Goal: Transaction & Acquisition: Purchase product/service

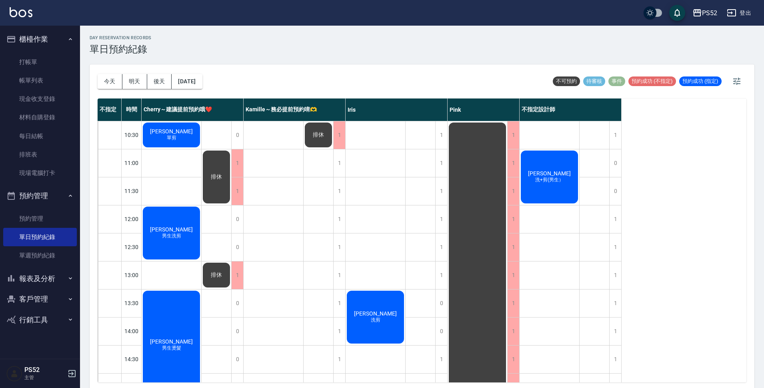
scroll to position [200, 0]
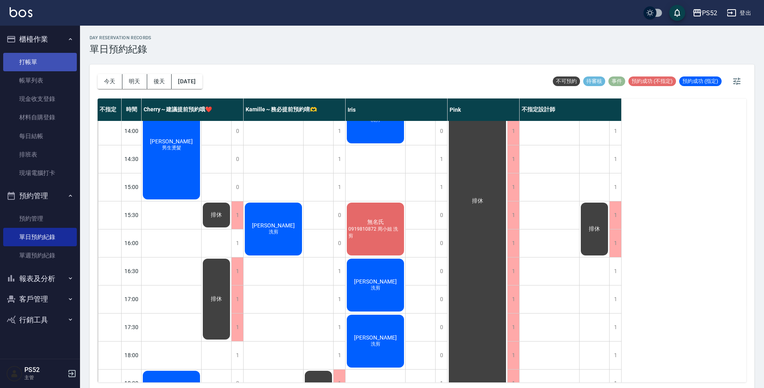
click at [24, 69] on link "打帳單" at bounding box center [40, 62] width 74 height 18
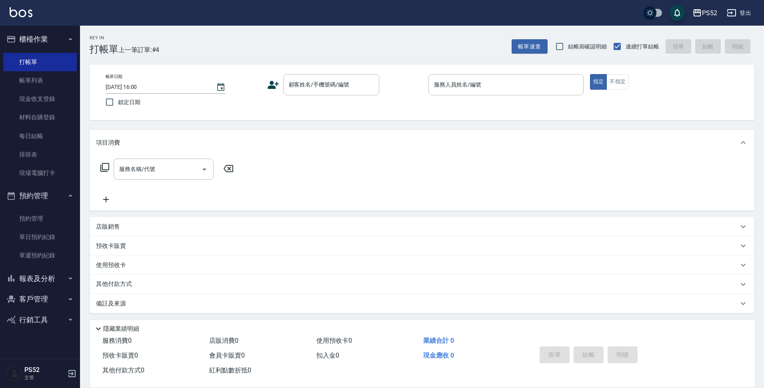
click at [307, 98] on div "帳單日期 [DATE] 16:00 鎖定日期 顧客姓名/手機號碼/編號 顧客姓名/手機號碼/編號 服務人員姓名/編號 服務人員姓名/編號 指定 不指定" at bounding box center [422, 92] width 646 height 36
click at [310, 87] on input "顧客姓名/手機號碼/編號" at bounding box center [325, 85] width 77 height 14
type input "0936651077"
click at [274, 83] on icon at bounding box center [273, 85] width 12 height 12
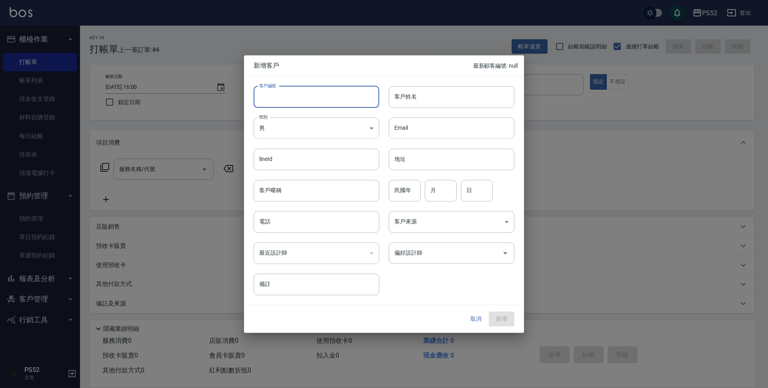
click at [296, 86] on input "客戶編號" at bounding box center [317, 97] width 126 height 22
type input "B0936651077"
click at [290, 121] on body "PS52 登出 櫃檯作業 打帳單 帳單列表 現金收支登錄 材料自購登錄 每日結帳 排班表 現場電腦打卡 預約管理 預約管理 單日預約紀錄 單週預約紀錄 報表及…" at bounding box center [384, 195] width 768 height 390
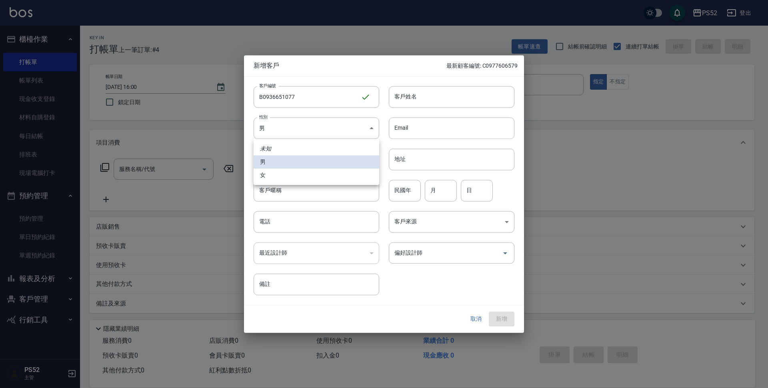
click at [268, 178] on li "女" at bounding box center [317, 174] width 126 height 13
type input "[DEMOGRAPHIC_DATA]"
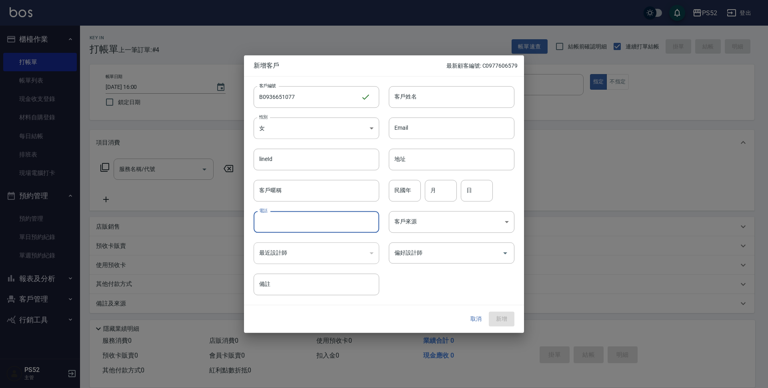
click at [279, 224] on input "電話" at bounding box center [317, 222] width 126 height 22
type input "0936651077"
click at [452, 191] on input "月" at bounding box center [441, 191] width 32 height 22
type input "1"
type input "24"
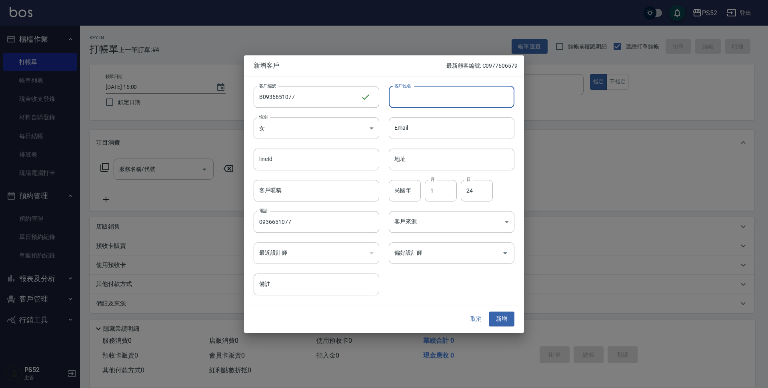
click at [440, 104] on input "客戶姓名" at bounding box center [452, 97] width 126 height 22
type input "[PERSON_NAME]"
click at [498, 315] on button "新增" at bounding box center [502, 319] width 26 height 15
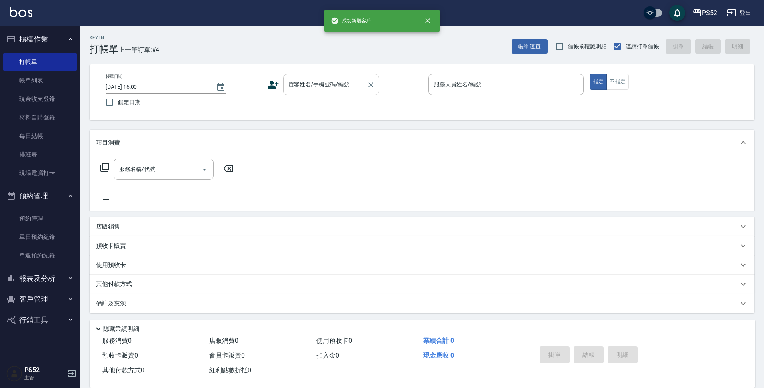
click at [356, 80] on input "顧客姓名/手機號碼/編號" at bounding box center [325, 85] width 77 height 14
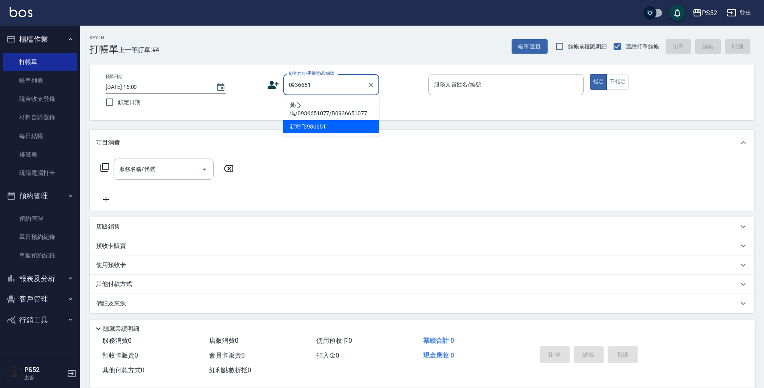
click at [333, 111] on li "黃心禹/0936651077/B0936651077" at bounding box center [331, 109] width 96 height 22
type input "黃心禹/0936651077/B0936651077"
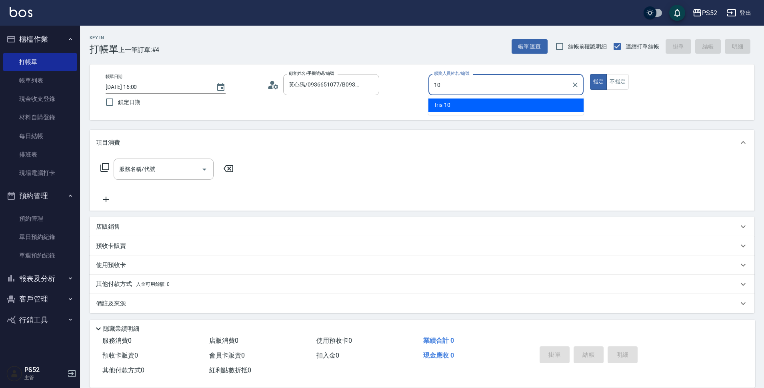
type input "10"
type button "true"
type input "Iris-10"
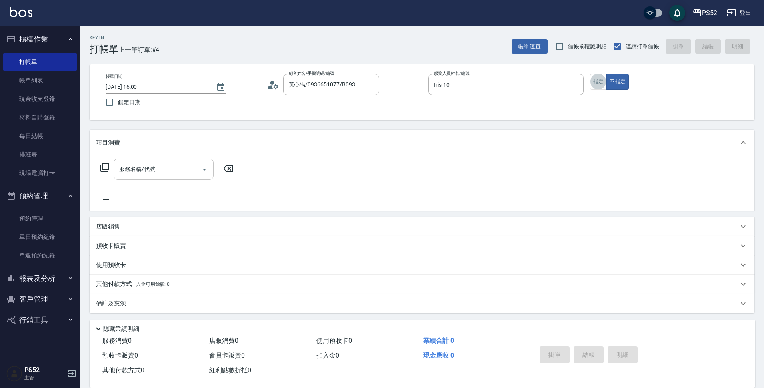
click at [160, 168] on input "服務名稱/代號" at bounding box center [157, 169] width 81 height 14
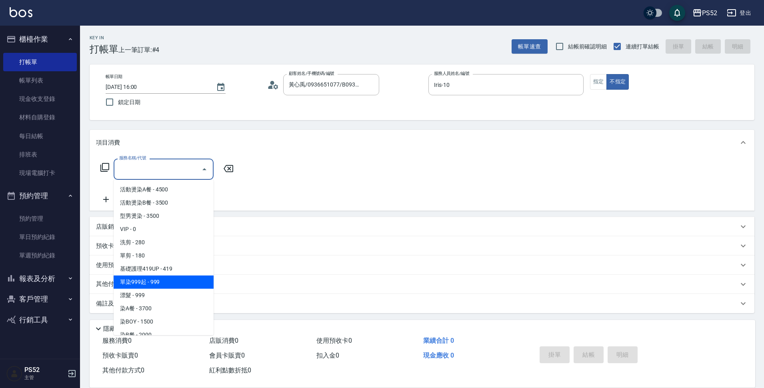
click at [165, 278] on span "單染999起 - 999" at bounding box center [164, 281] width 100 height 13
type input "單染999起(L1)"
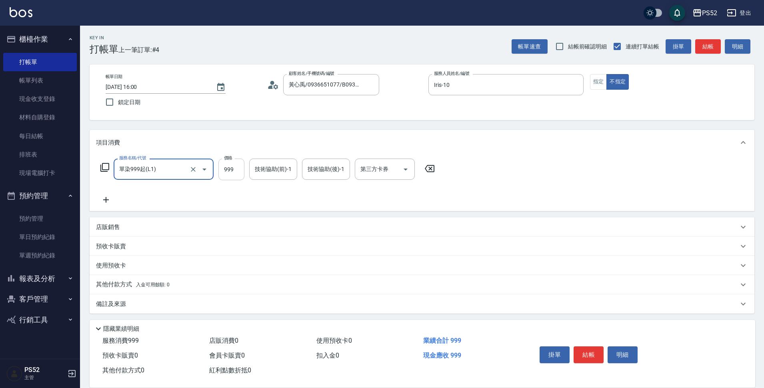
click at [226, 171] on input "999" at bounding box center [231, 169] width 26 height 22
type input "1600"
click at [593, 356] on button "結帳" at bounding box center [589, 354] width 30 height 17
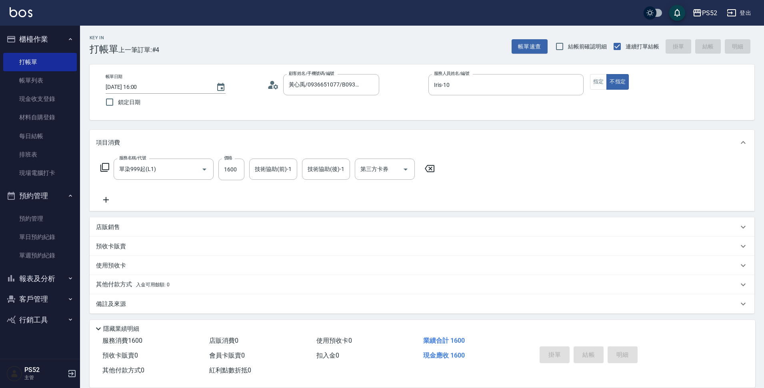
type input "[DATE] 16:01"
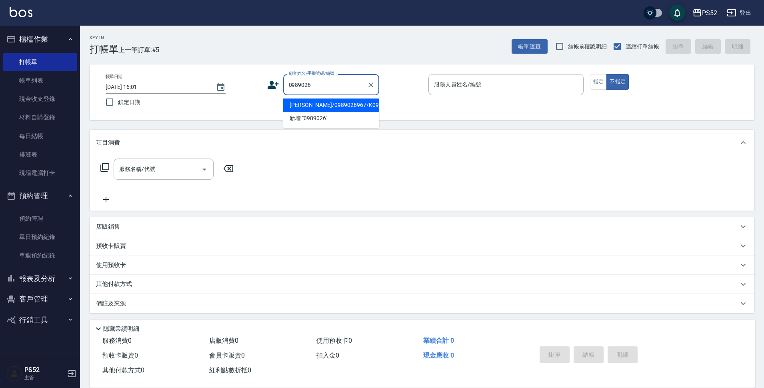
click at [345, 105] on li "[PERSON_NAME]/0989026967/K0989026967" at bounding box center [331, 104] width 96 height 13
type input "[PERSON_NAME]/0989026967/K0989026967"
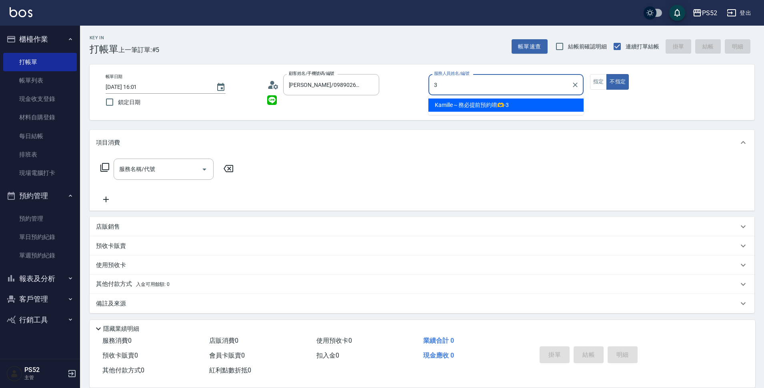
type input "Kamille～務必提前預約唷🫶-3"
type button "false"
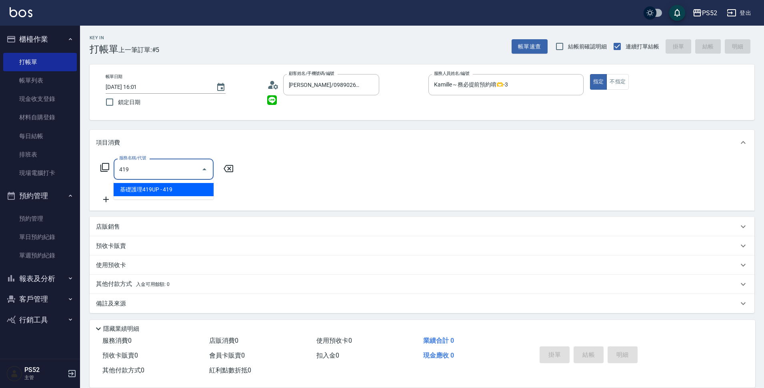
type input "基礎護理419UP(C3)"
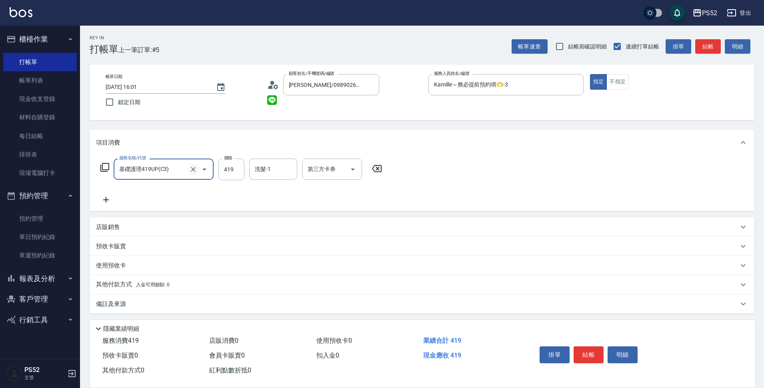
click at [196, 169] on icon "Clear" at bounding box center [193, 169] width 8 height 8
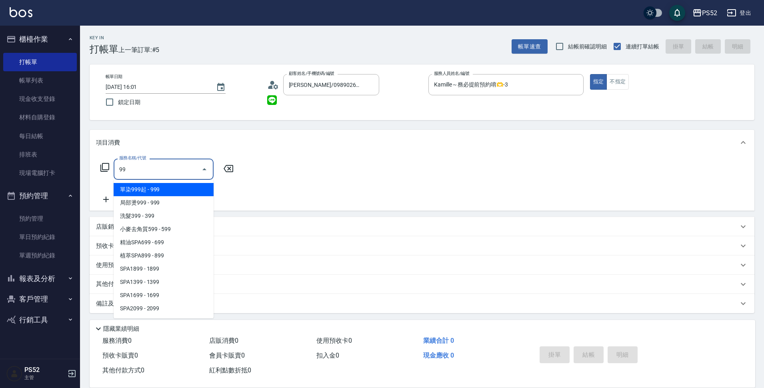
type input "9"
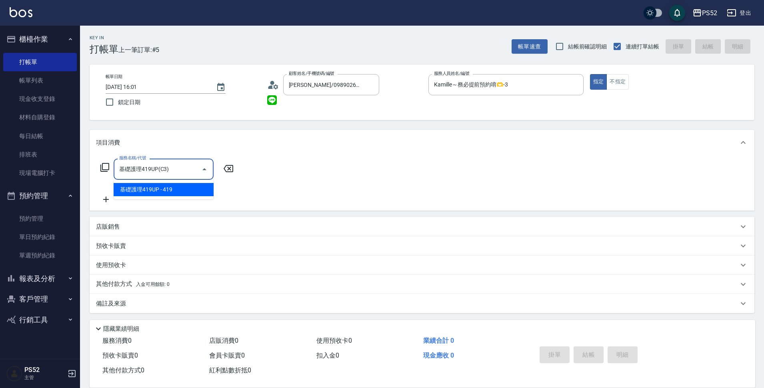
type input "基礎護理419UP(C3)"
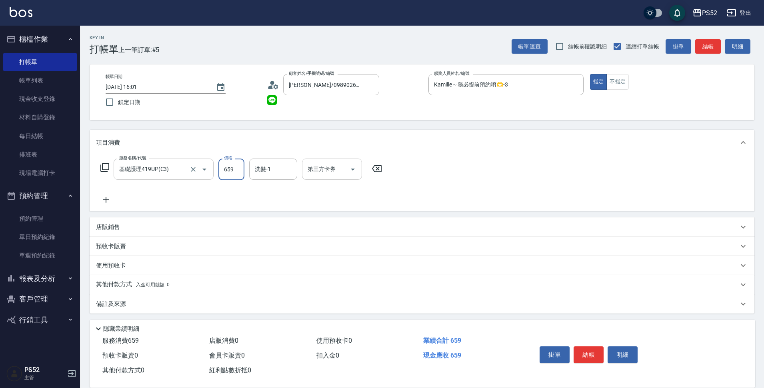
type input "659"
click at [344, 168] on input "第三方卡券" at bounding box center [326, 169] width 41 height 14
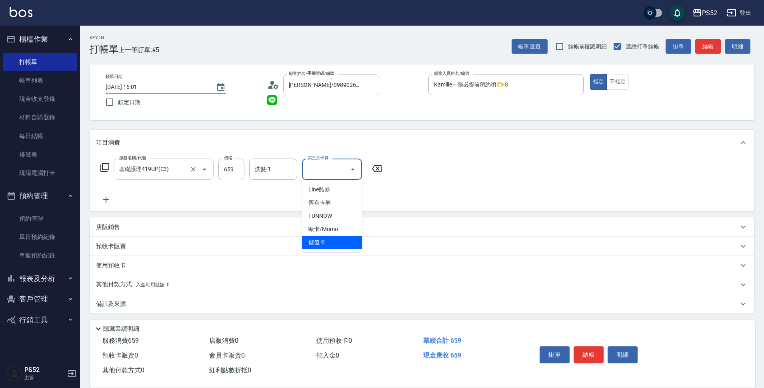
click at [330, 240] on span "儲值卡" at bounding box center [332, 242] width 60 height 13
type input "儲值卡"
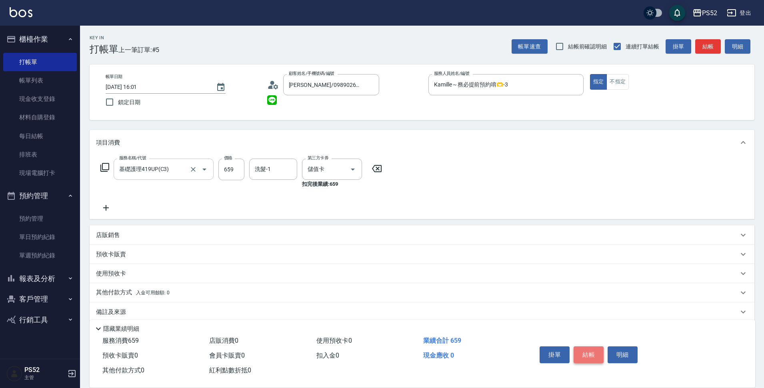
click at [591, 347] on button "結帳" at bounding box center [589, 354] width 30 height 17
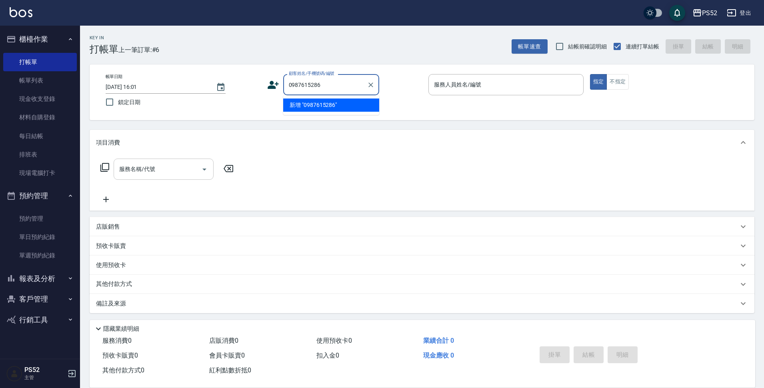
type input "0987615286"
click at [272, 82] on icon at bounding box center [273, 85] width 11 height 8
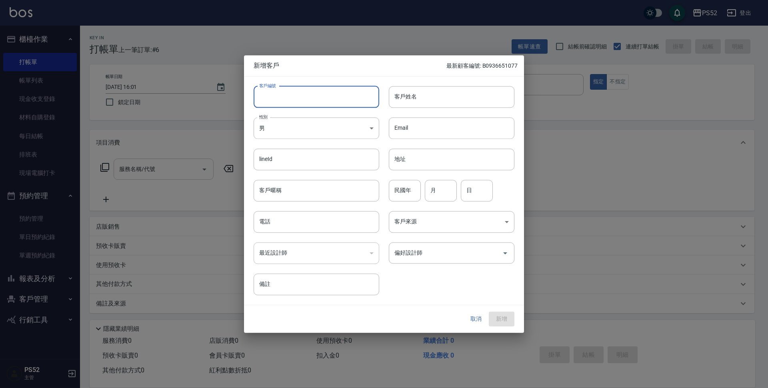
click at [302, 94] on input "客戶編號" at bounding box center [317, 97] width 126 height 22
paste input "0987615286"
type input "B0987615286"
click at [298, 226] on input "電話" at bounding box center [317, 222] width 126 height 22
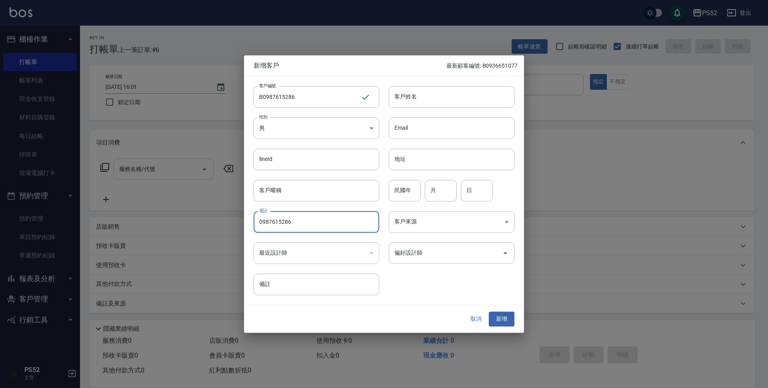
type input "0987615286"
click at [413, 203] on div "客戶來源 ​ 客戶來源" at bounding box center [446, 216] width 135 height 31
click at [434, 196] on input "月" at bounding box center [441, 191] width 32 height 22
type input "10"
type input "9"
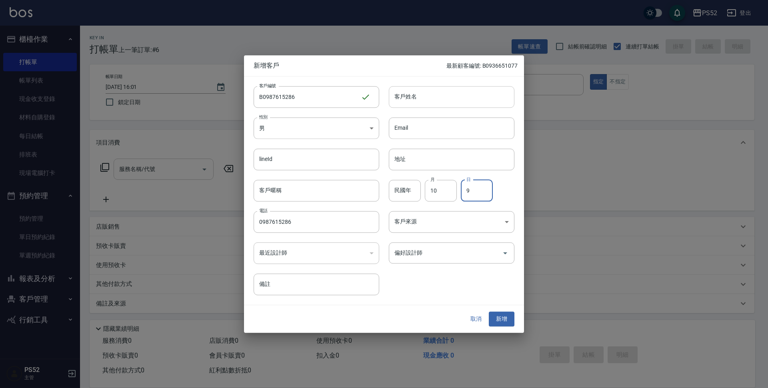
click at [506, 91] on input "客戶姓名" at bounding box center [452, 97] width 126 height 22
type input "[PERSON_NAME]"
click at [506, 321] on button "新增" at bounding box center [502, 319] width 26 height 15
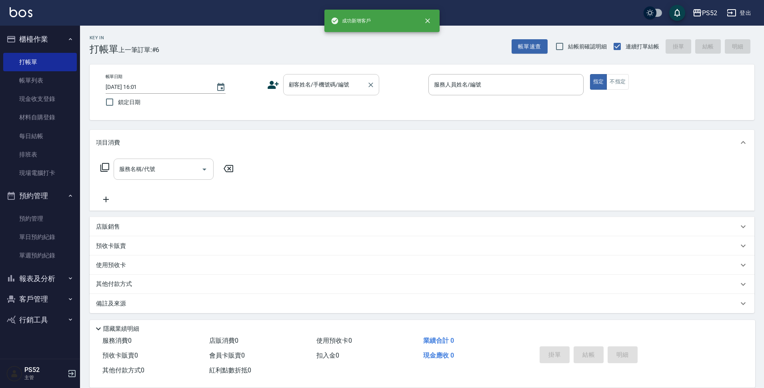
click at [300, 85] on input "顧客姓名/手機號碼/編號" at bounding box center [325, 85] width 77 height 14
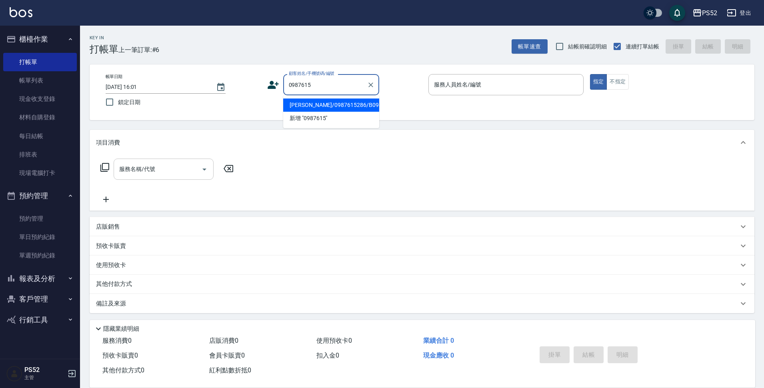
type input "[PERSON_NAME]/0987615286/B0987615286"
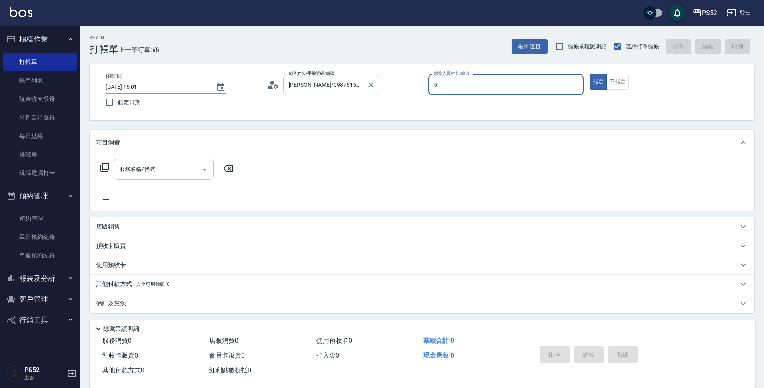
type input "Cherry～建議提前預約哦❤️-5"
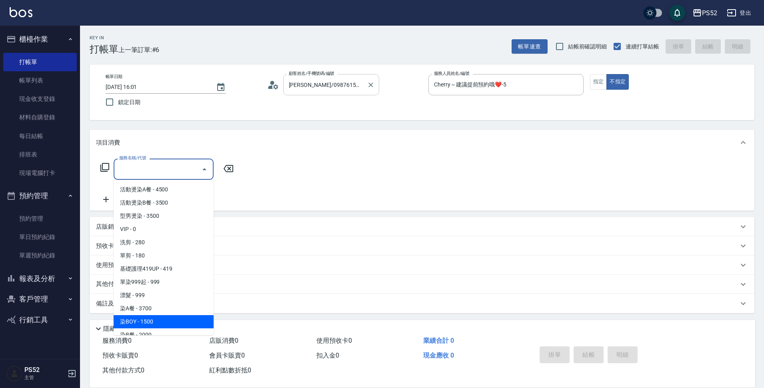
type input "染BOY(L4)"
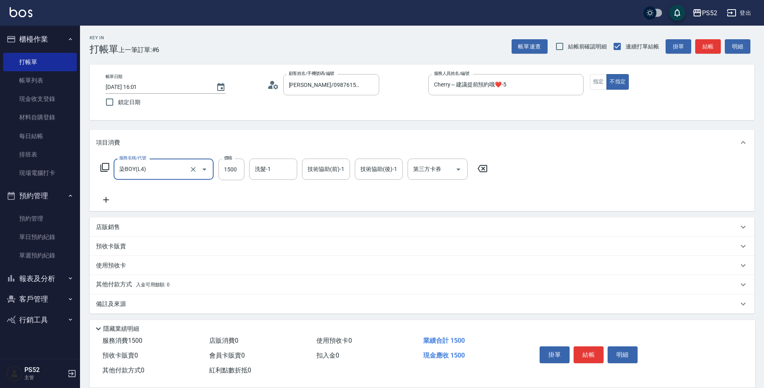
click at [112, 234] on div "店販銷售" at bounding box center [422, 226] width 665 height 19
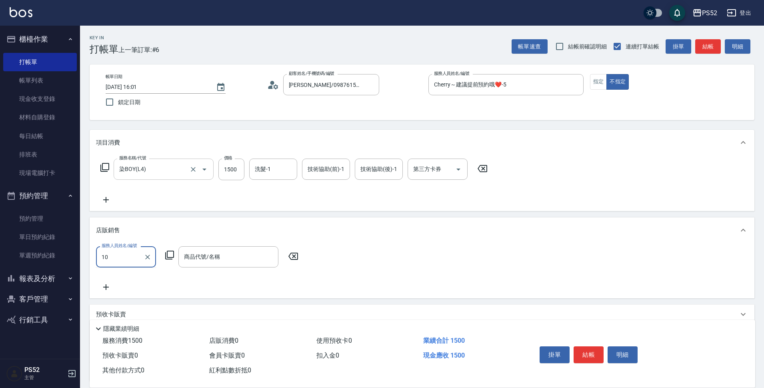
type input "Iris-10"
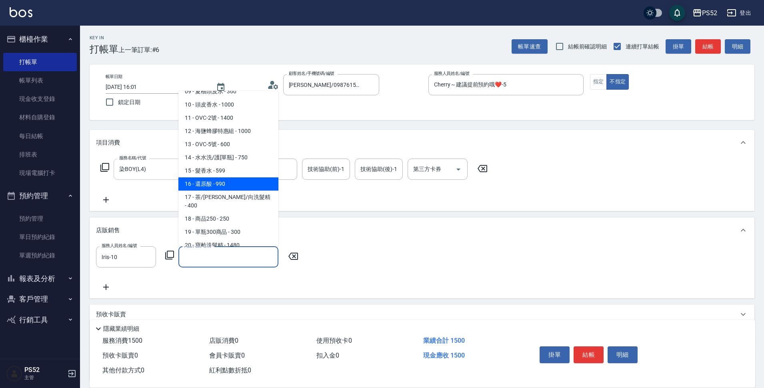
scroll to position [120, 0]
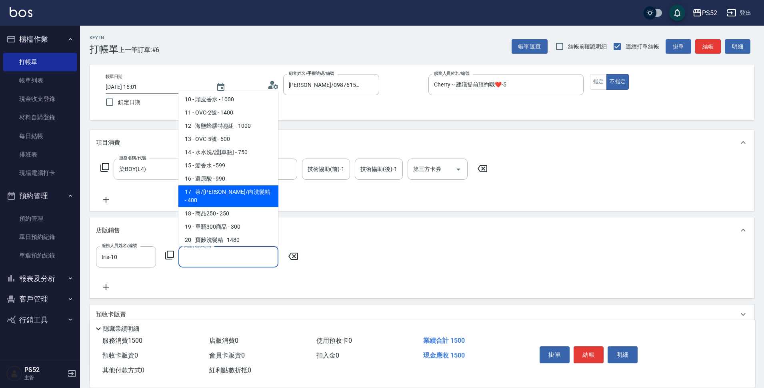
click at [244, 192] on span "17 - 茶/[PERSON_NAME]/向洗髮精 - 400" at bounding box center [228, 196] width 100 height 22
type input "茶/玫/向洗髮精"
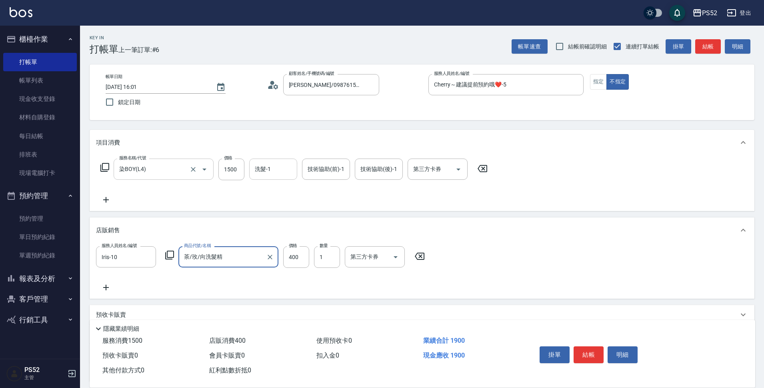
click at [281, 161] on div "洗髮-1" at bounding box center [273, 168] width 48 height 21
type input "Iris-10"
click at [588, 358] on button "結帳" at bounding box center [589, 354] width 30 height 17
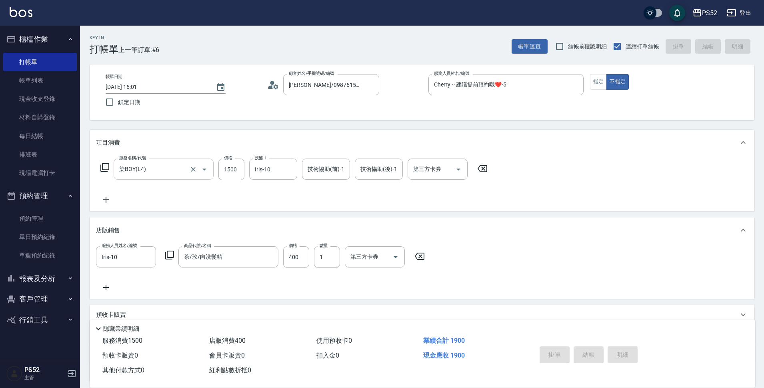
type input "[DATE] 16:02"
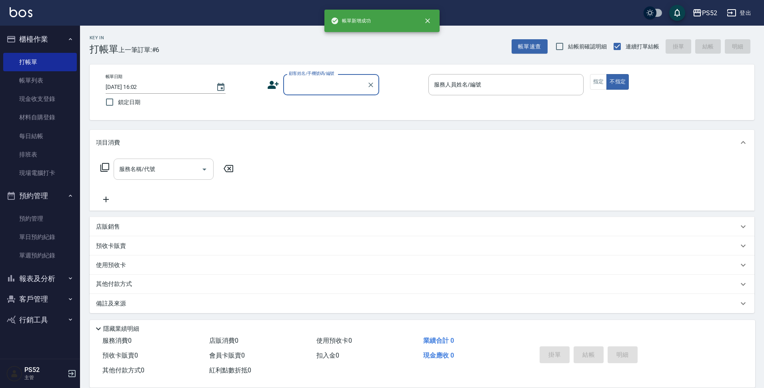
scroll to position [0, 0]
